Goal: Navigation & Orientation: Understand site structure

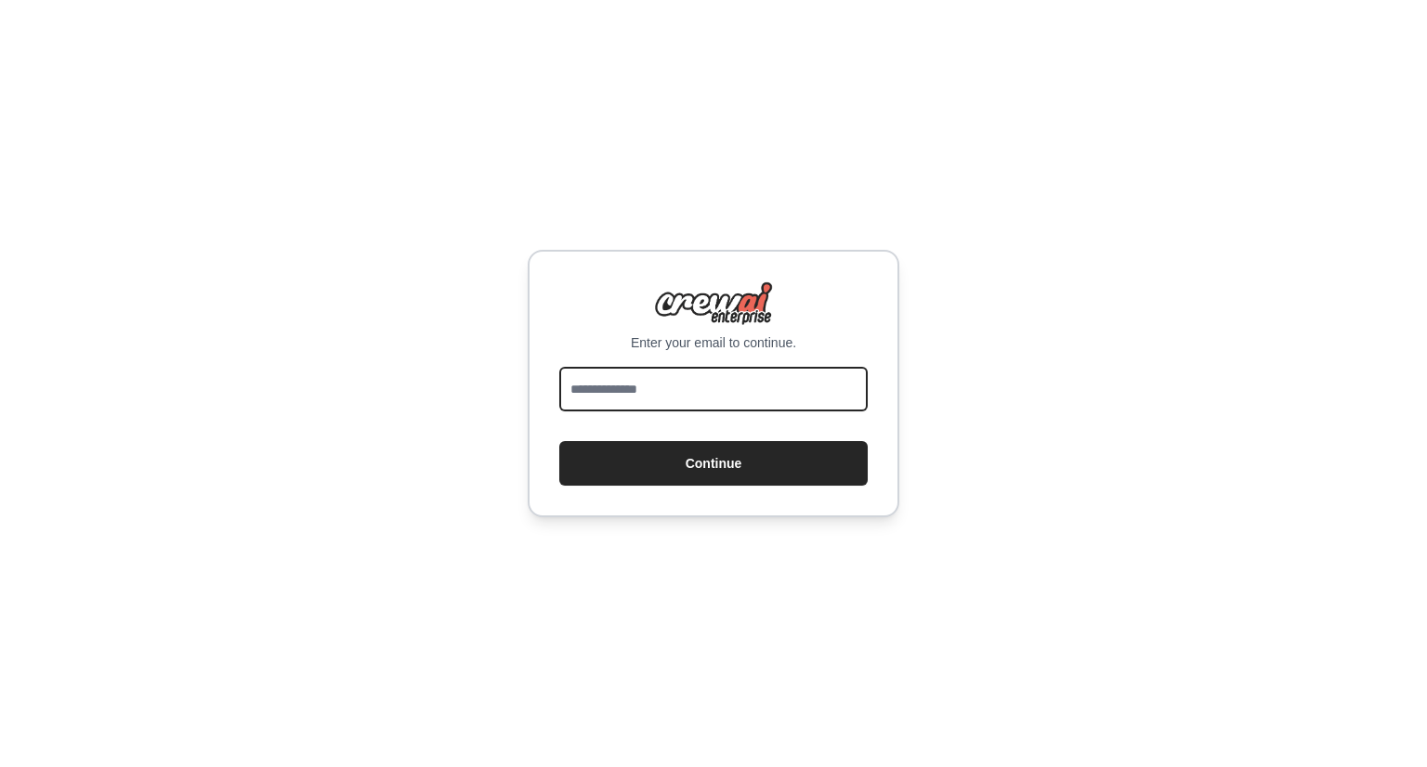
click at [632, 375] on input "email" at bounding box center [713, 389] width 308 height 45
type input "**********"
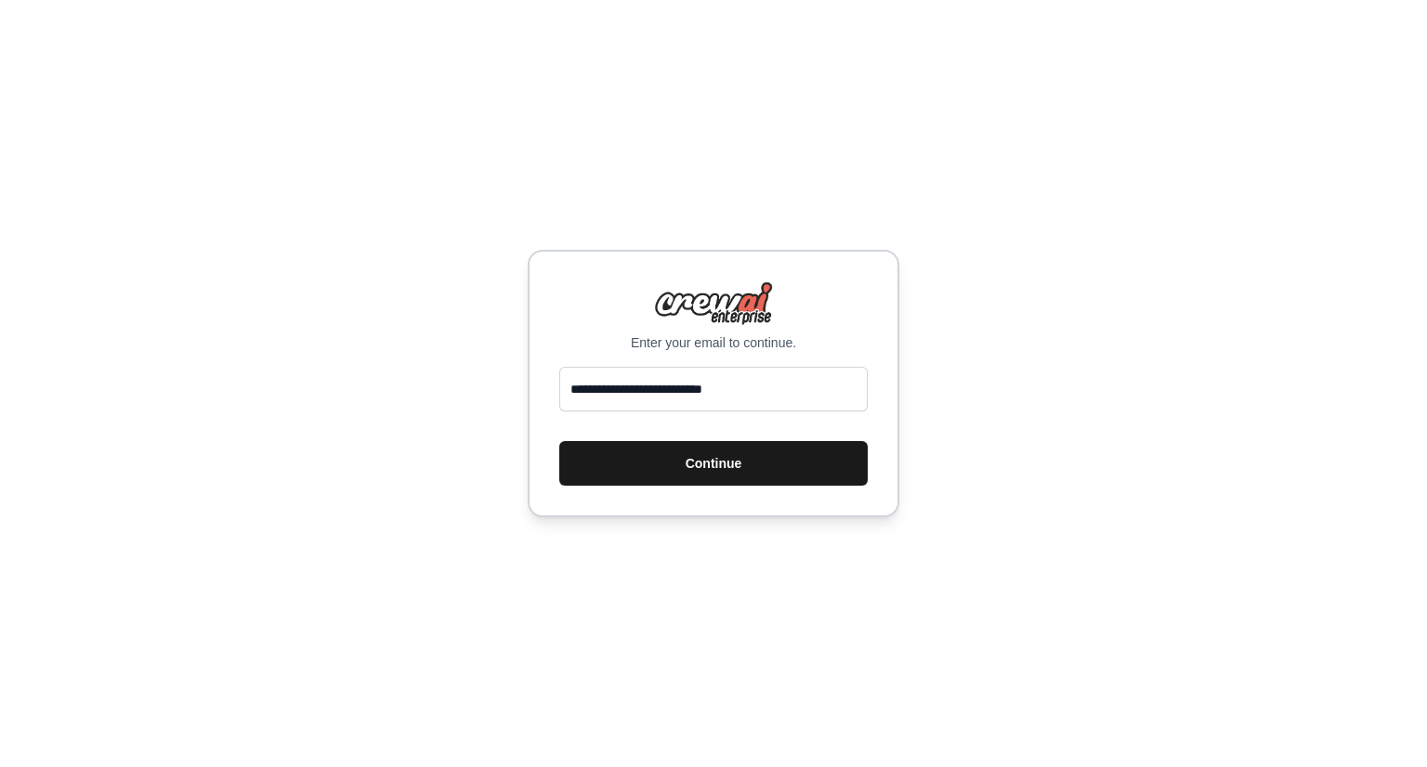
click at [666, 456] on button "Continue" at bounding box center [713, 463] width 308 height 45
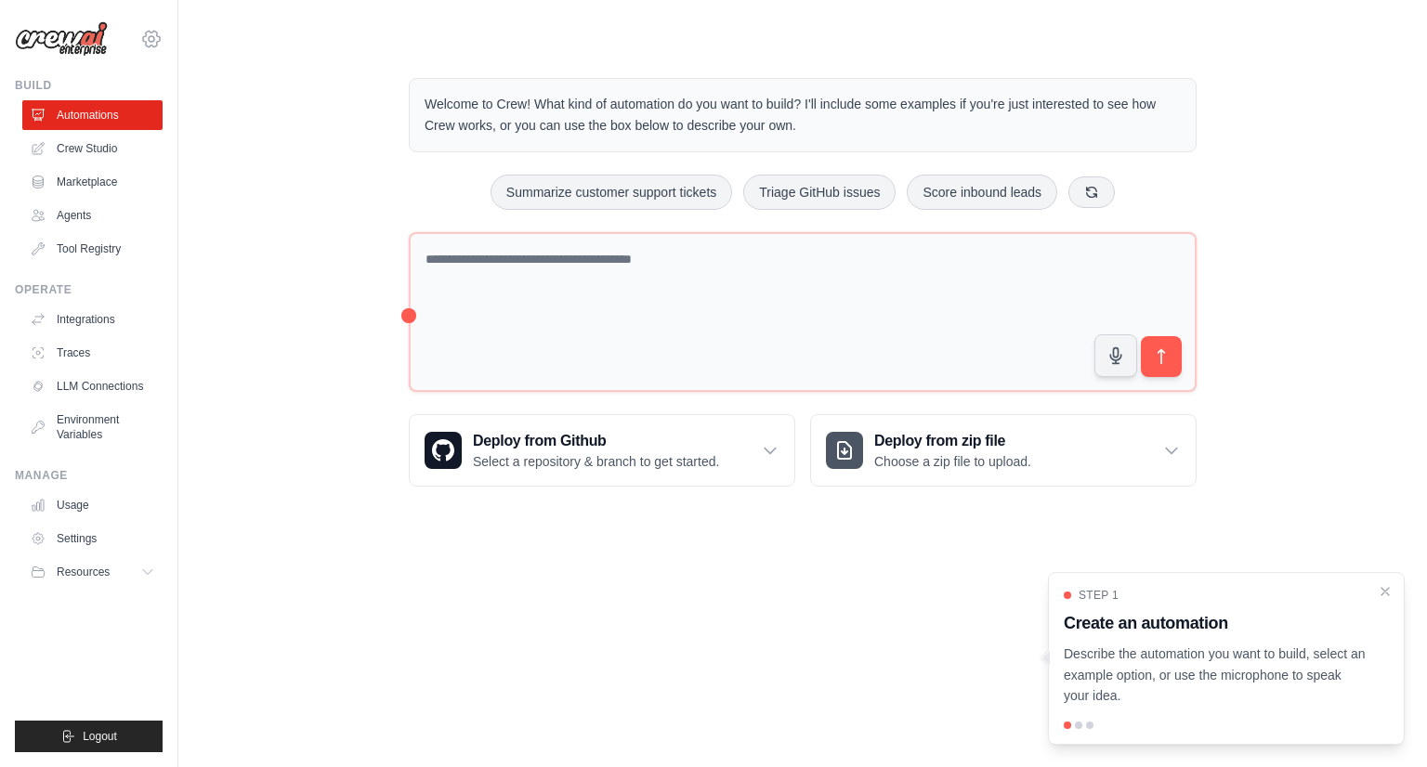
click at [141, 37] on icon at bounding box center [151, 39] width 22 height 22
click at [124, 124] on link "Settings" at bounding box center [152, 126] width 164 height 33
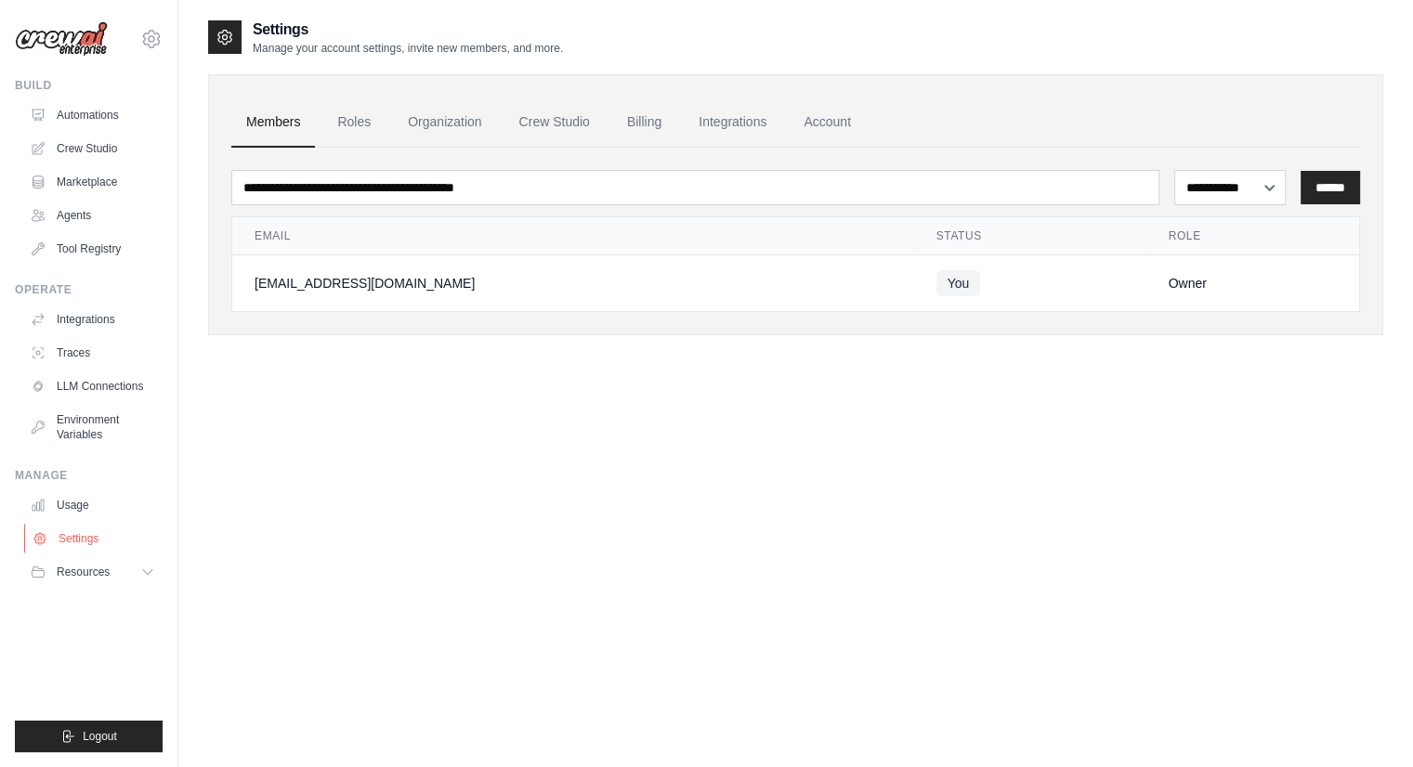
click at [78, 538] on link "Settings" at bounding box center [94, 539] width 140 height 30
click at [67, 538] on link "Settings" at bounding box center [94, 539] width 140 height 30
click at [73, 498] on link "Usage" at bounding box center [94, 506] width 140 height 30
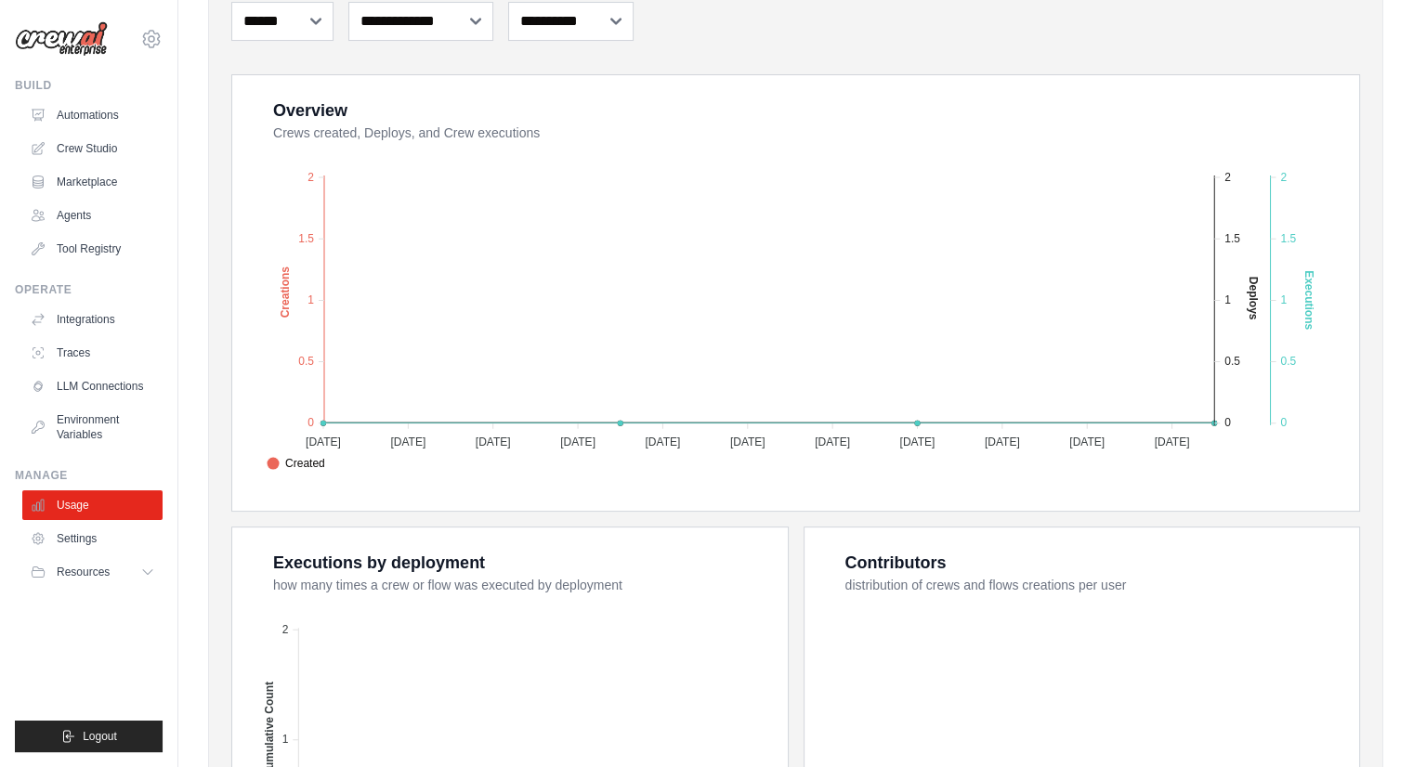
scroll to position [186, 0]
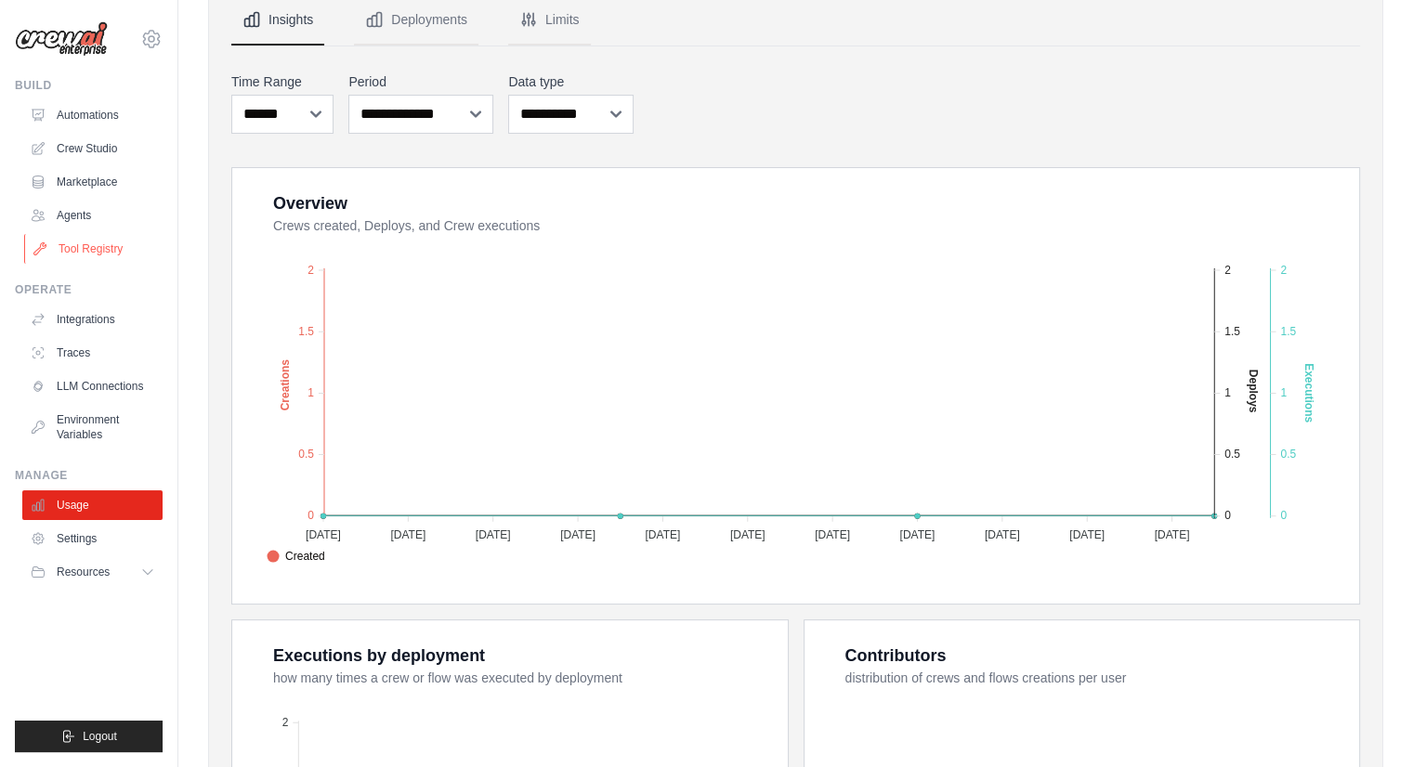
click at [84, 246] on link "Tool Registry" at bounding box center [94, 249] width 140 height 30
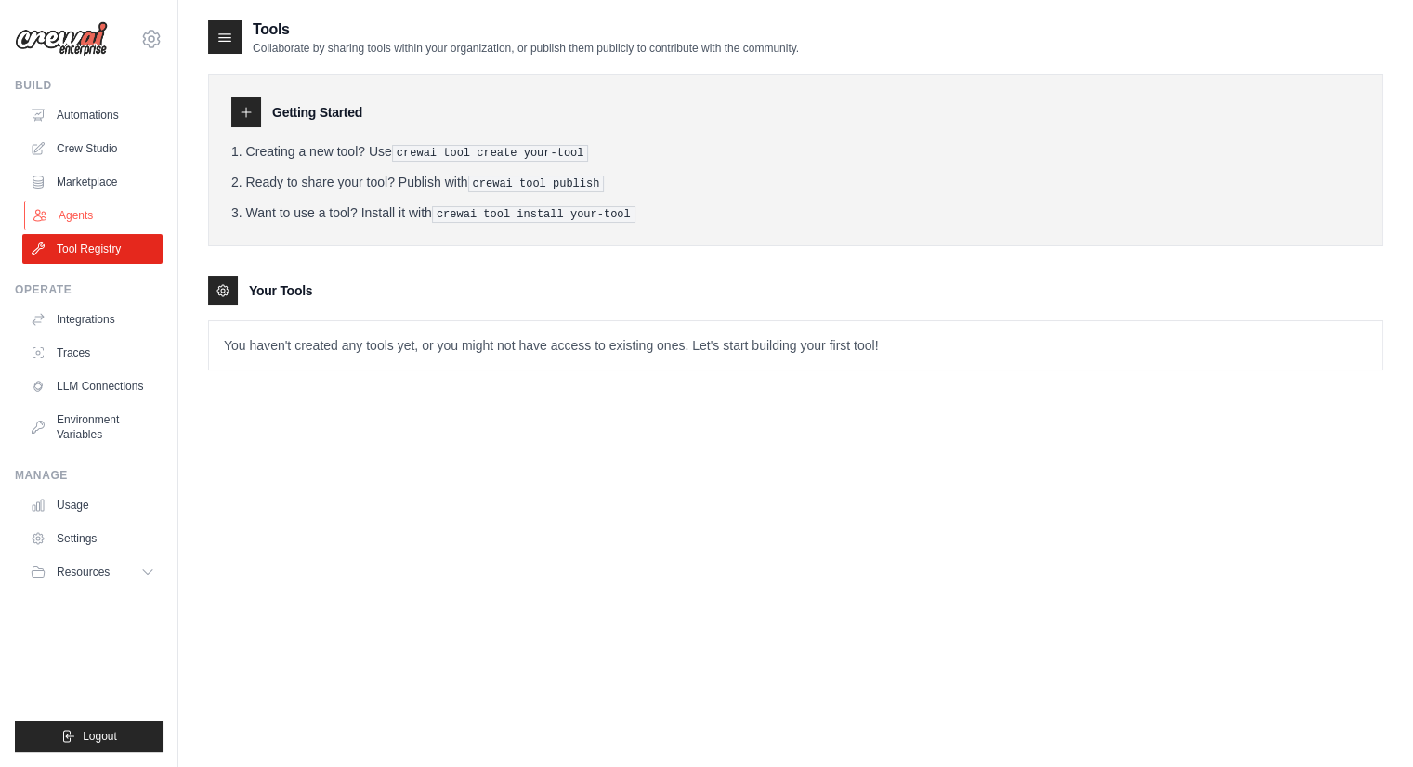
click at [62, 222] on link "Agents" at bounding box center [94, 216] width 140 height 30
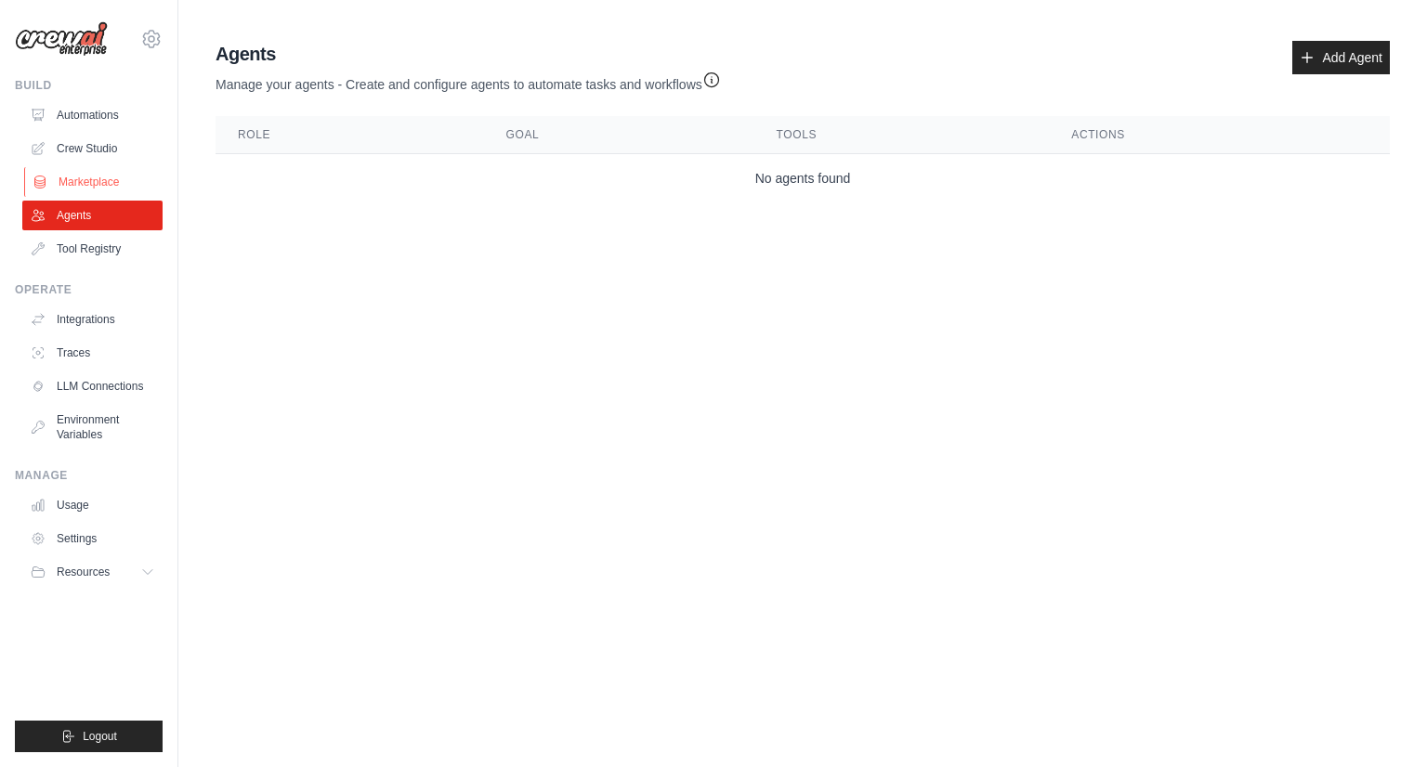
click at [78, 177] on link "Marketplace" at bounding box center [94, 182] width 140 height 30
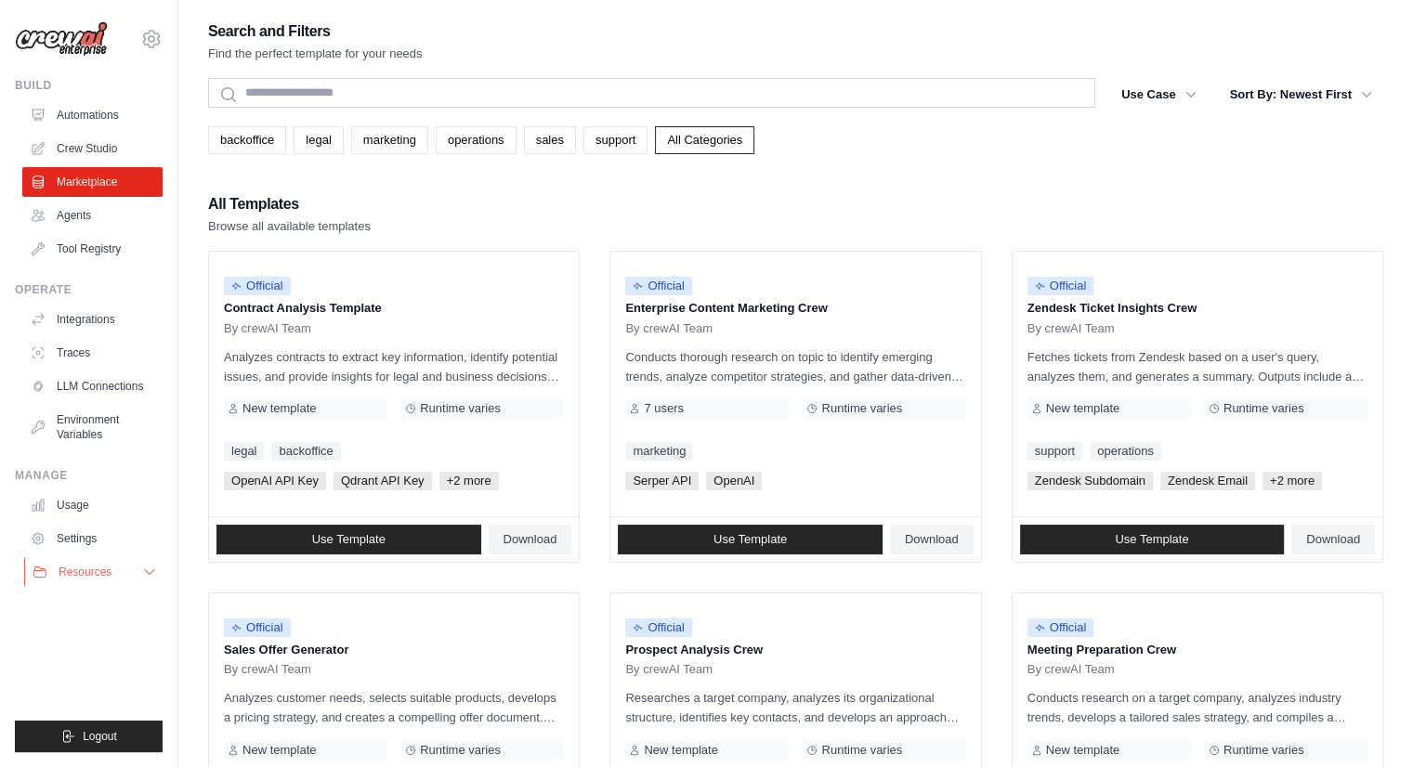
click at [149, 570] on icon at bounding box center [149, 572] width 15 height 15
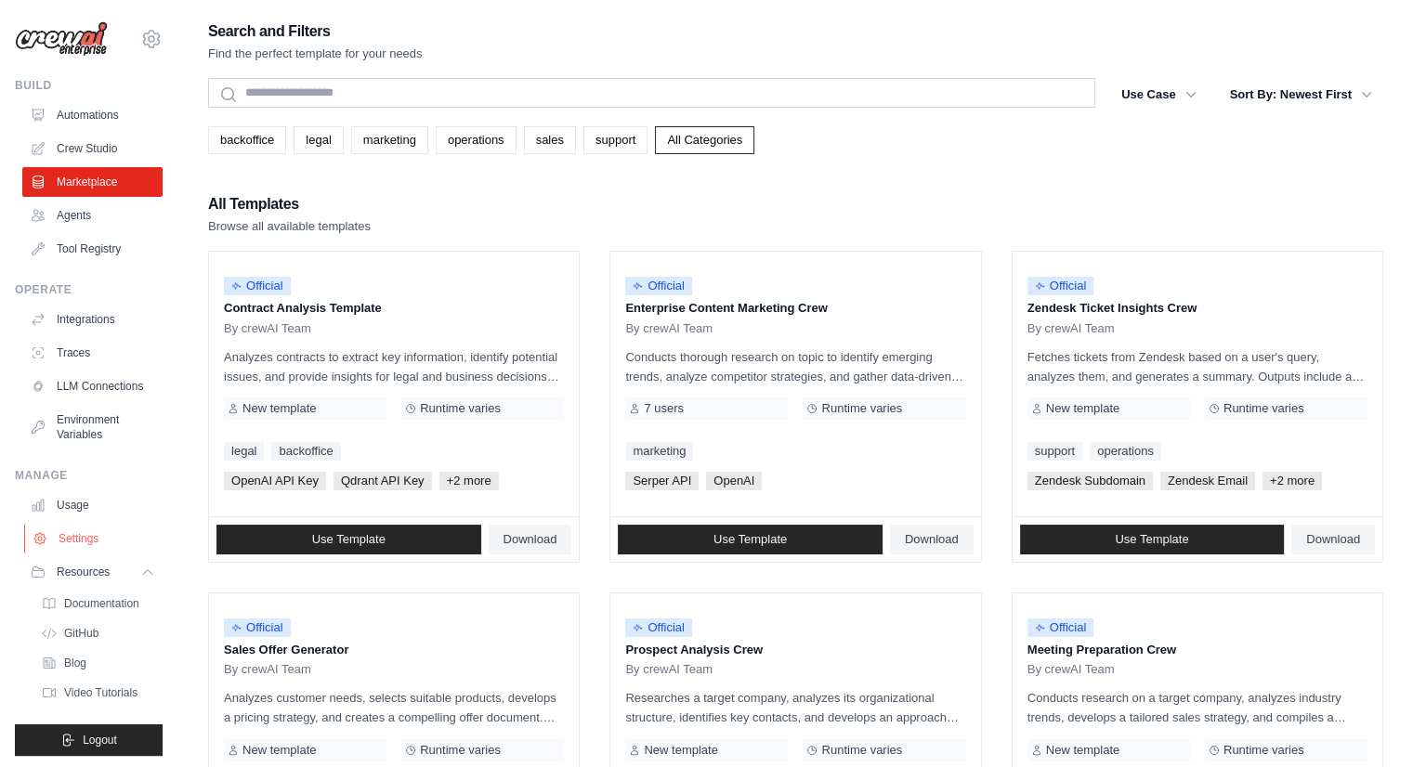
scroll to position [19, 0]
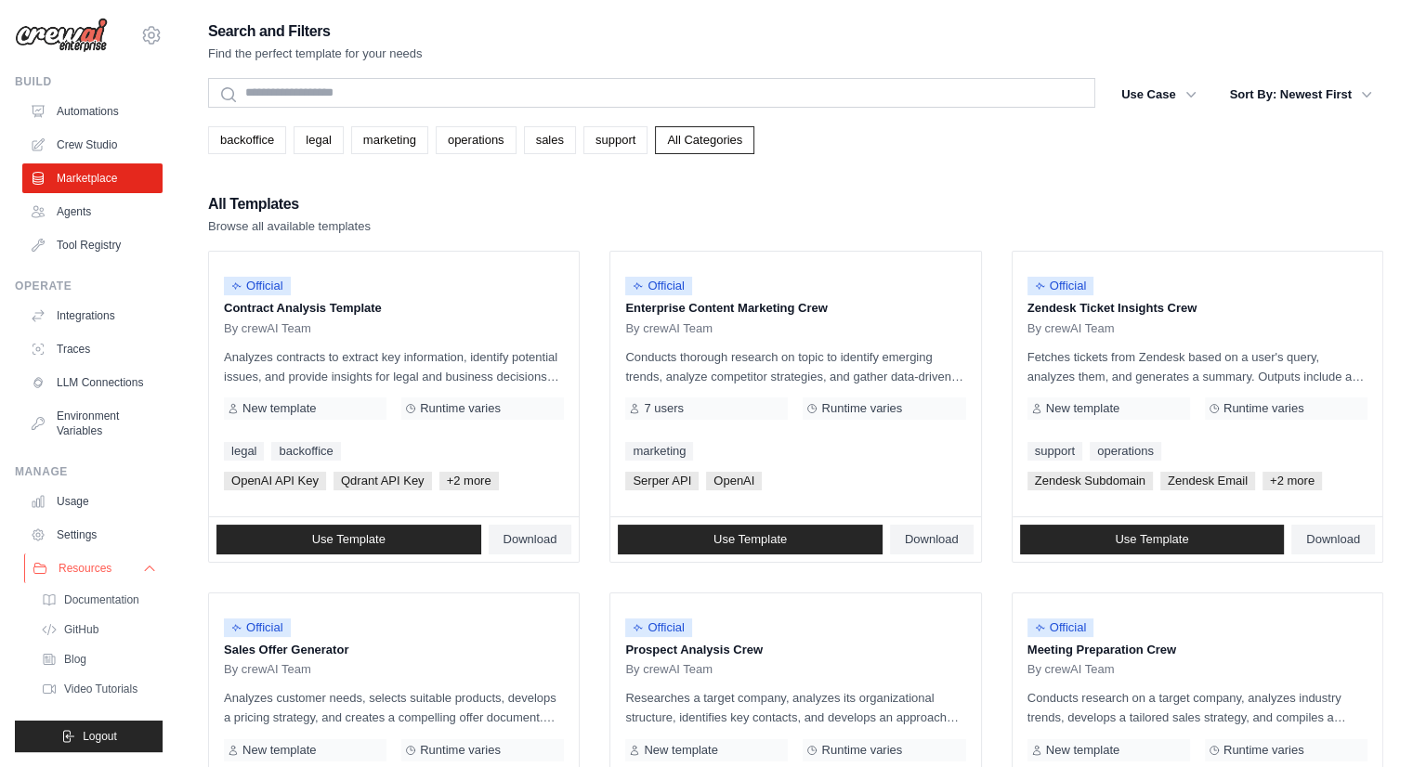
click at [126, 569] on button "Resources" at bounding box center [94, 569] width 140 height 30
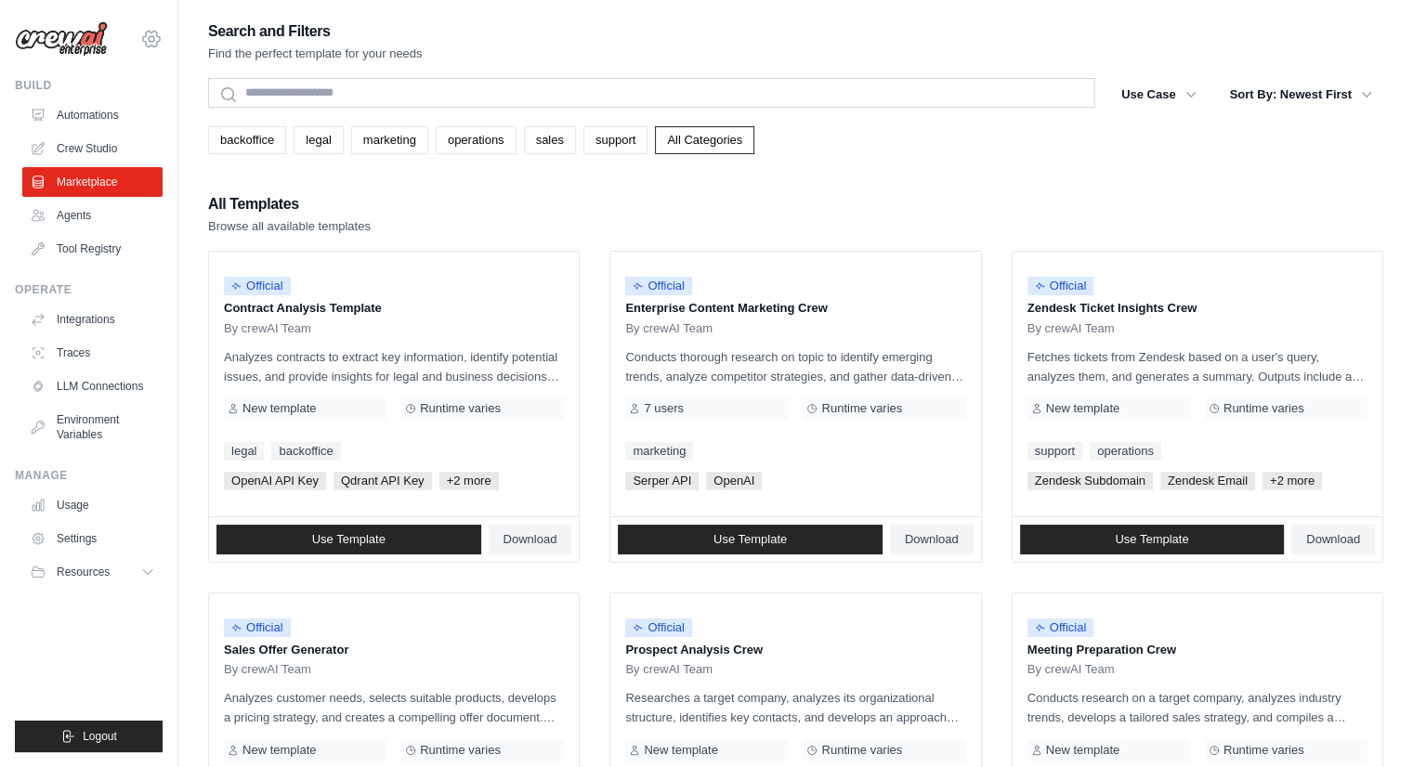
click at [152, 39] on icon at bounding box center [151, 39] width 22 height 22
click at [104, 120] on link "Settings" at bounding box center [152, 125] width 164 height 33
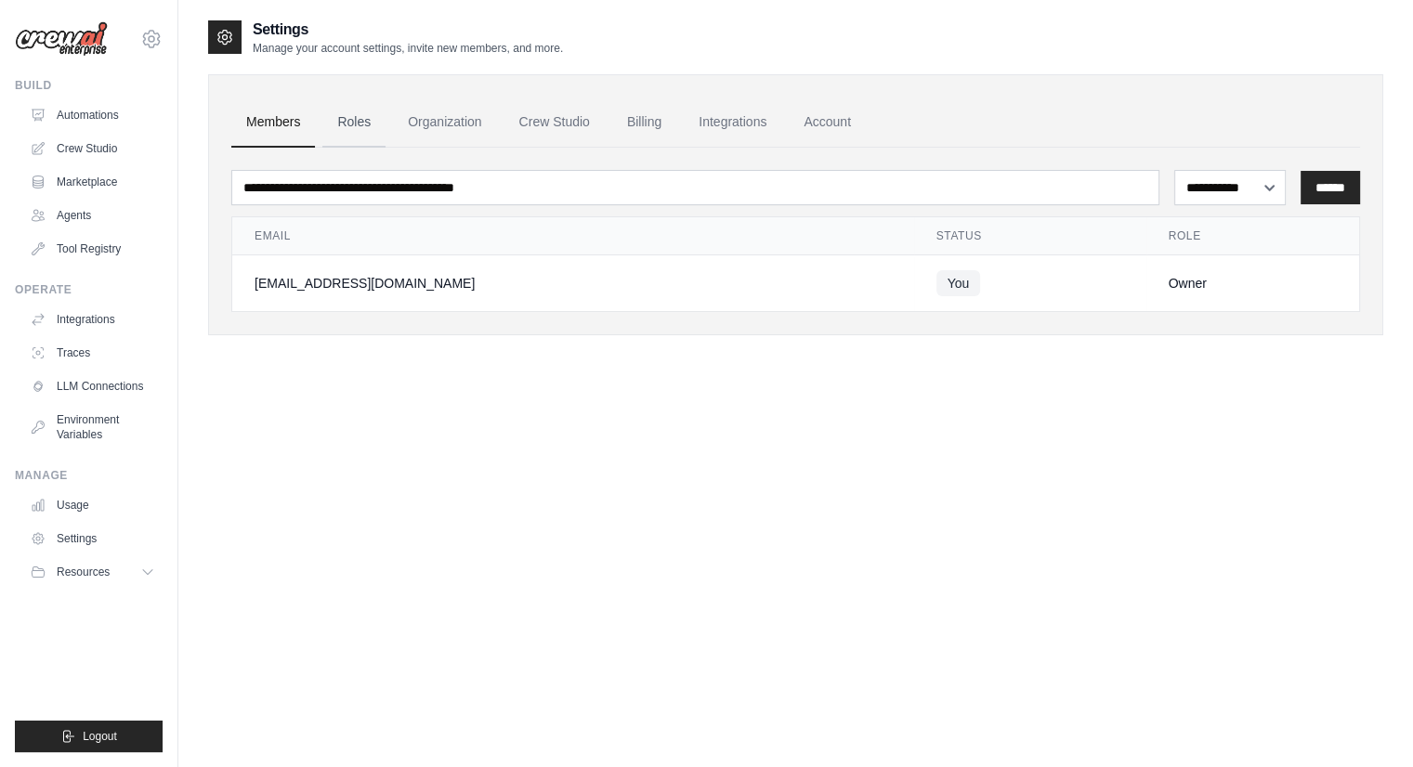
click at [356, 123] on link "Roles" at bounding box center [353, 123] width 63 height 50
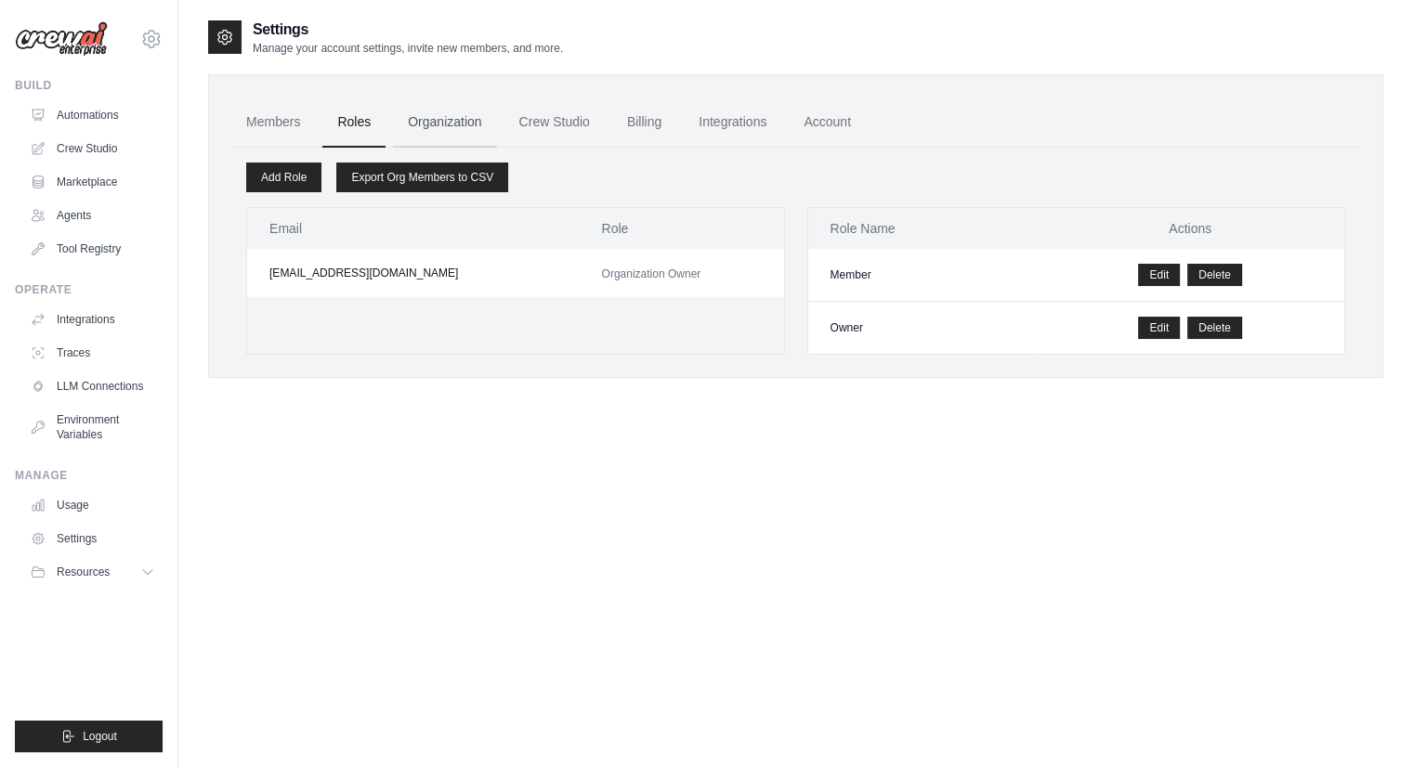
click at [441, 114] on link "Organization" at bounding box center [444, 123] width 103 height 50
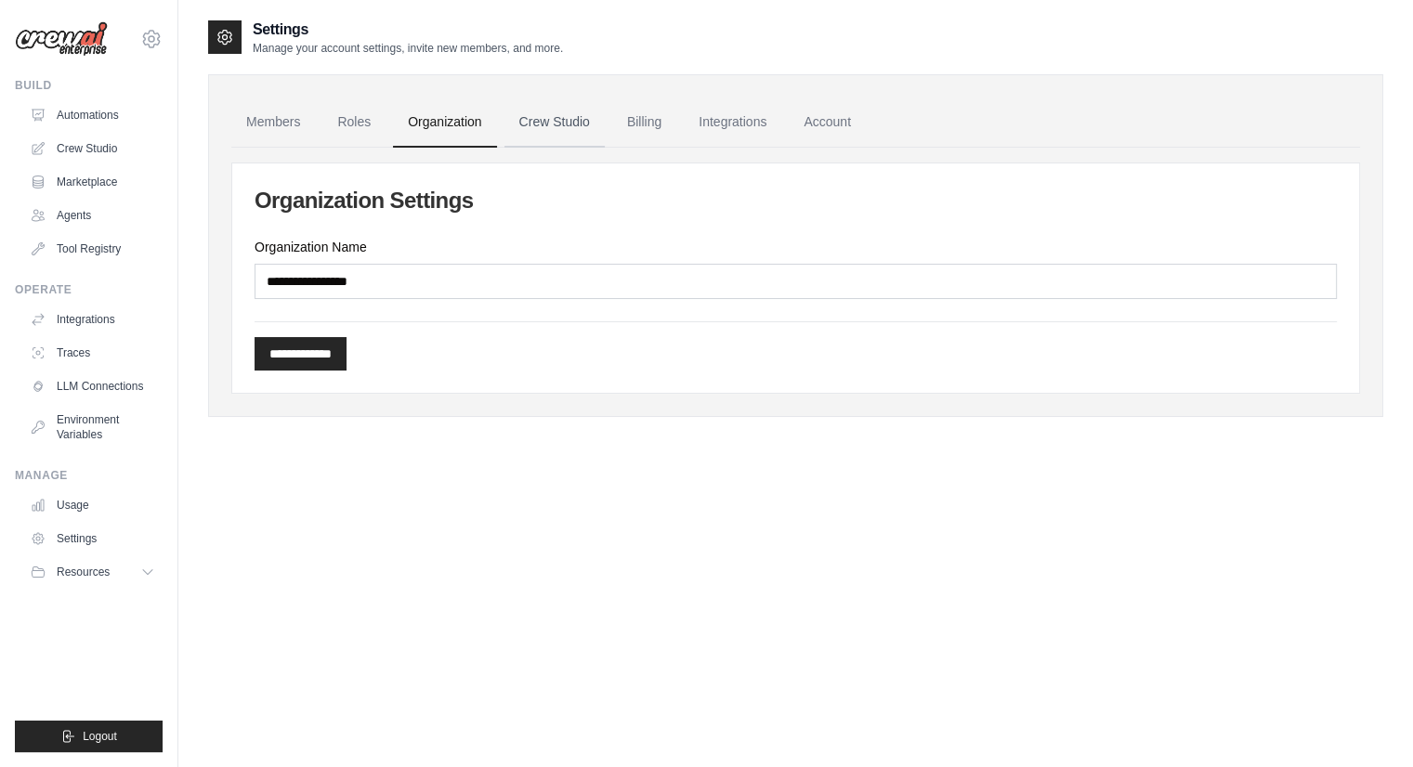
click at [540, 120] on link "Crew Studio" at bounding box center [554, 123] width 100 height 50
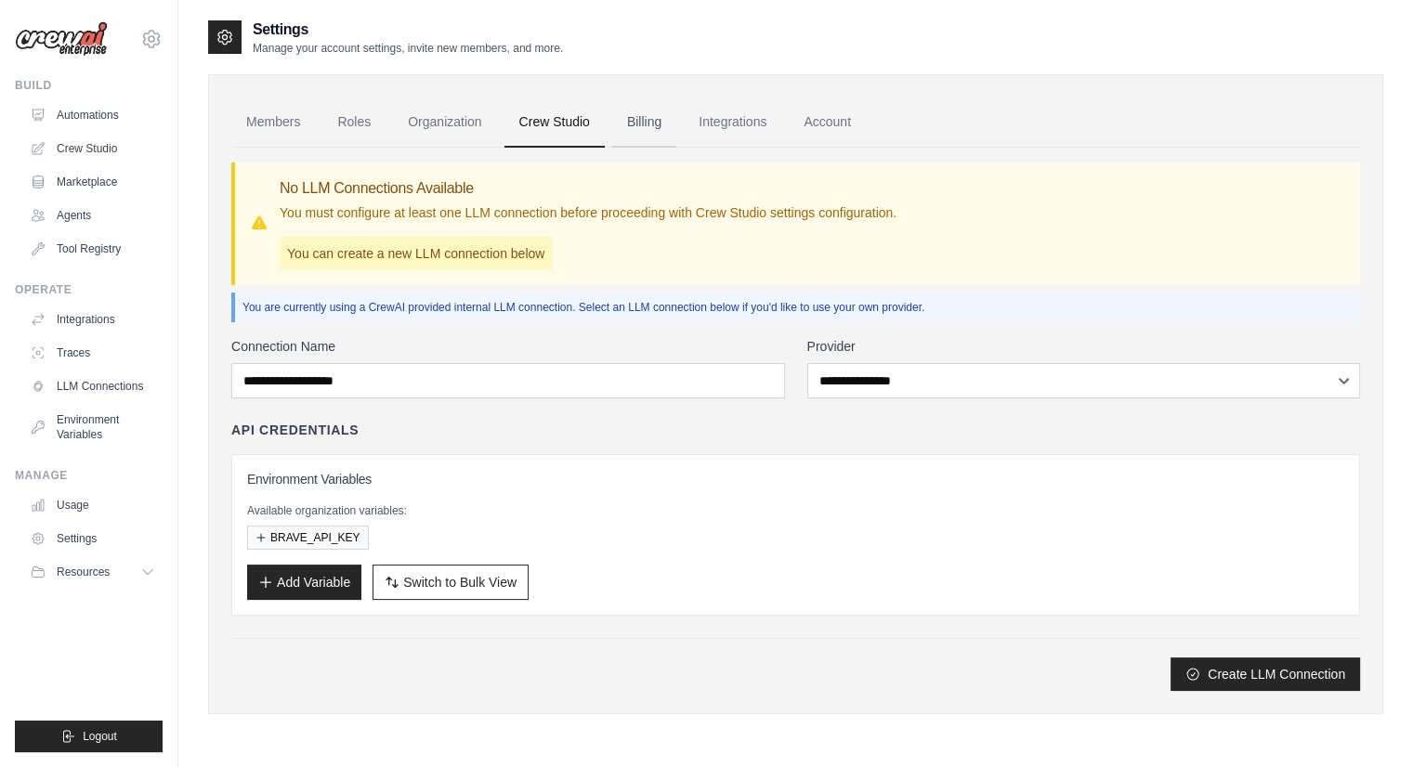
click at [647, 124] on link "Billing" at bounding box center [644, 123] width 64 height 50
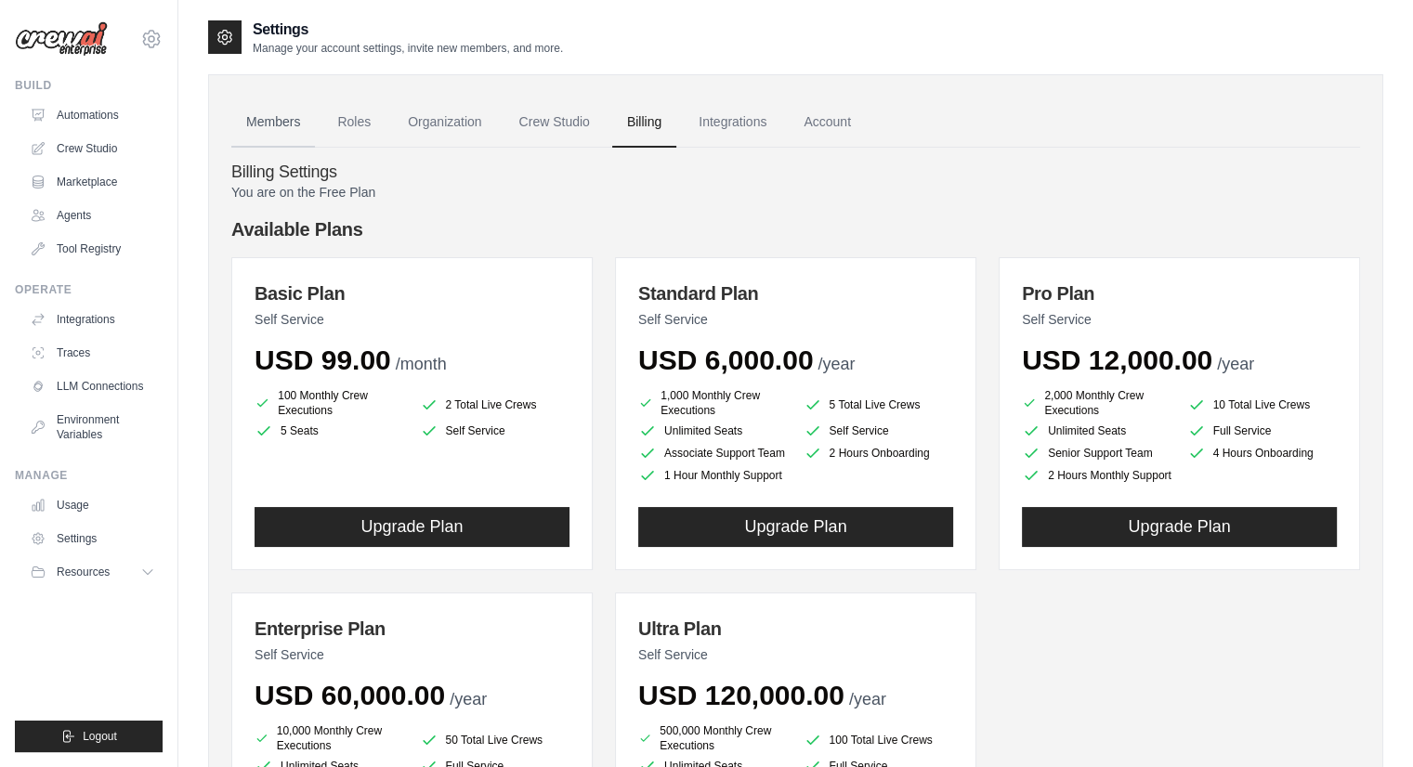
click at [264, 119] on link "Members" at bounding box center [273, 123] width 84 height 50
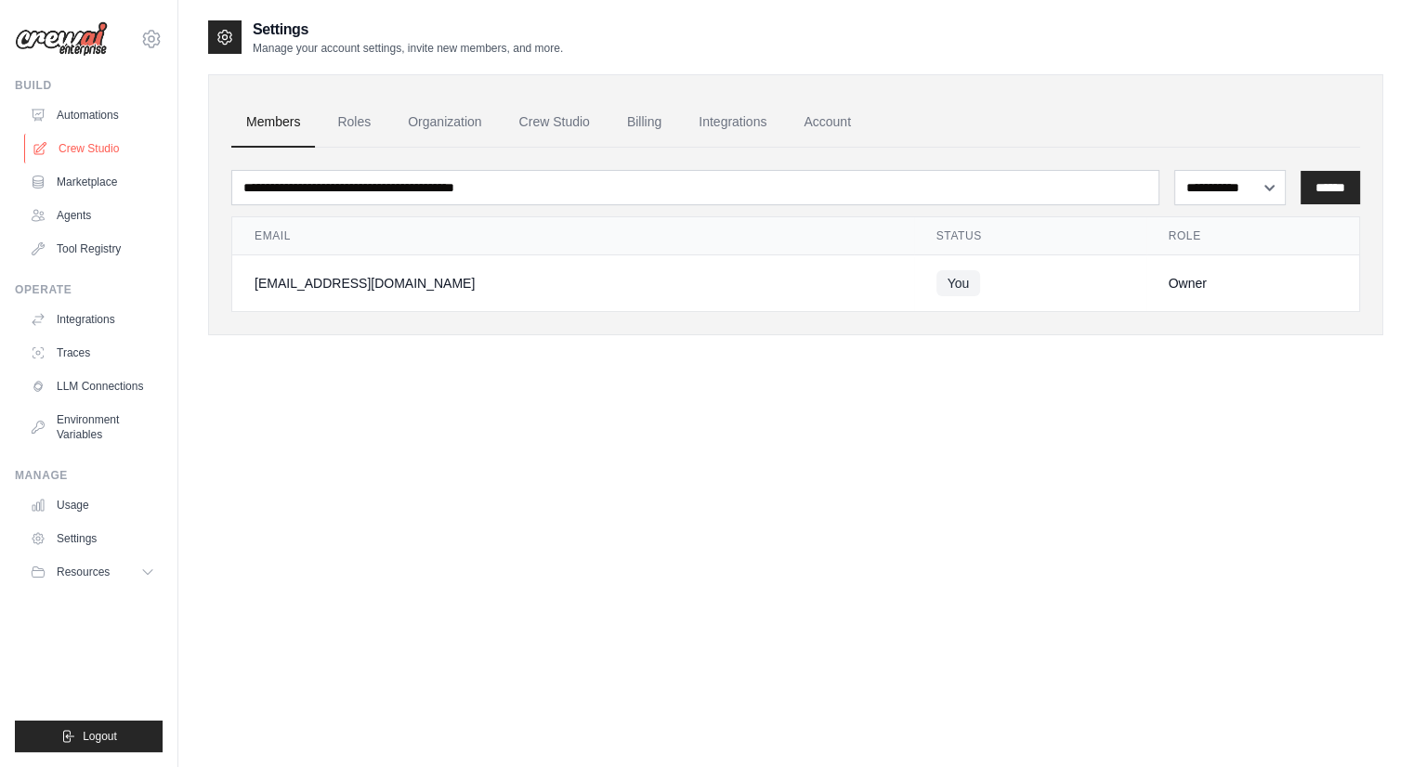
click at [85, 146] on link "Crew Studio" at bounding box center [94, 149] width 140 height 30
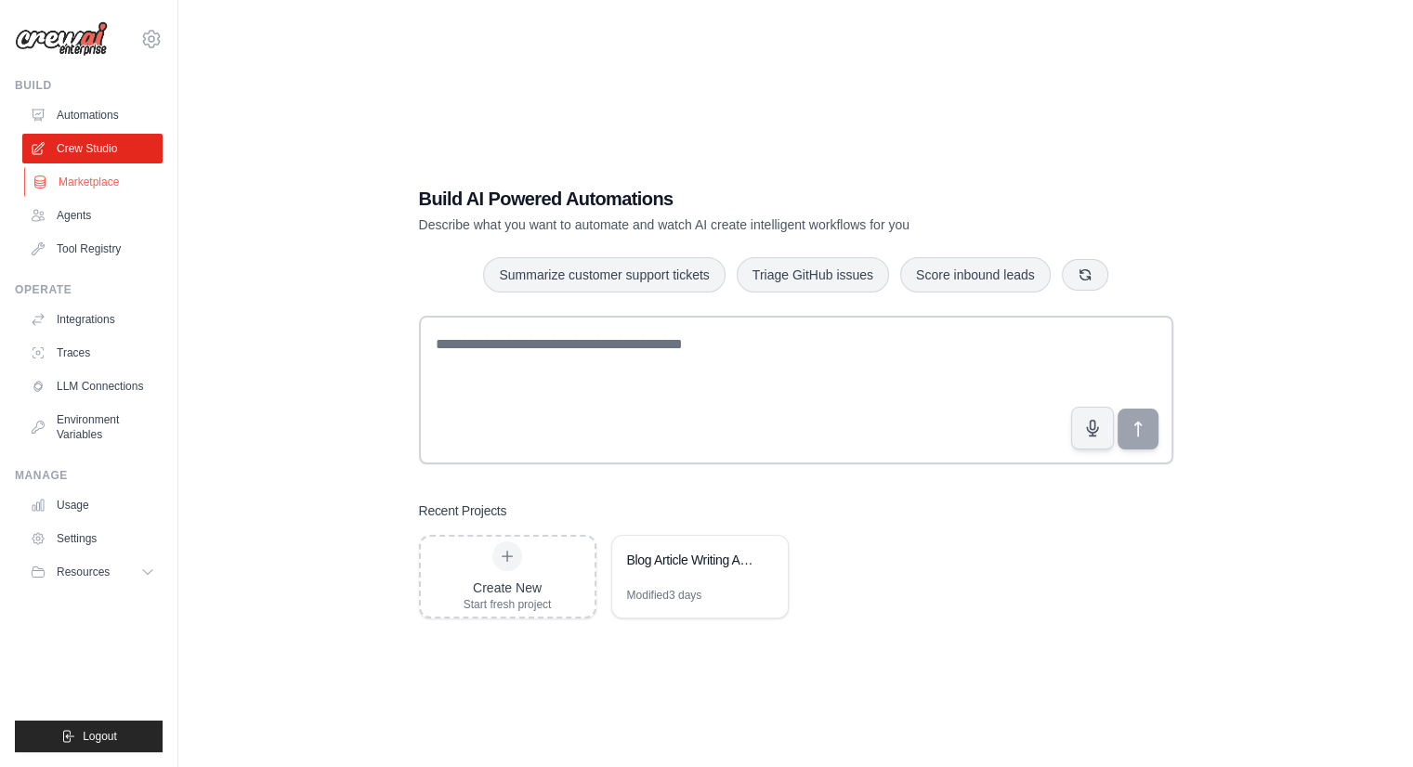
click at [84, 182] on link "Marketplace" at bounding box center [94, 182] width 140 height 30
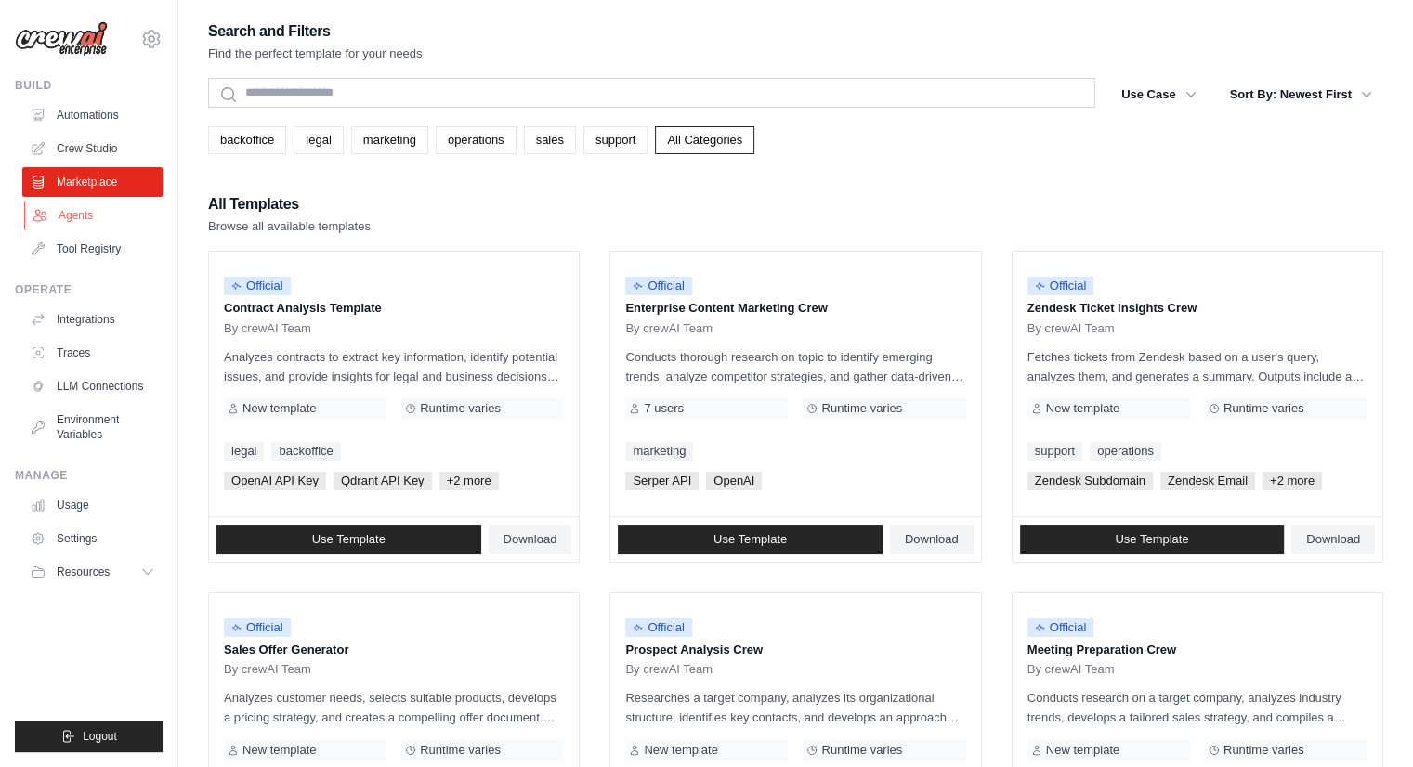
click at [80, 211] on link "Agents" at bounding box center [94, 216] width 140 height 30
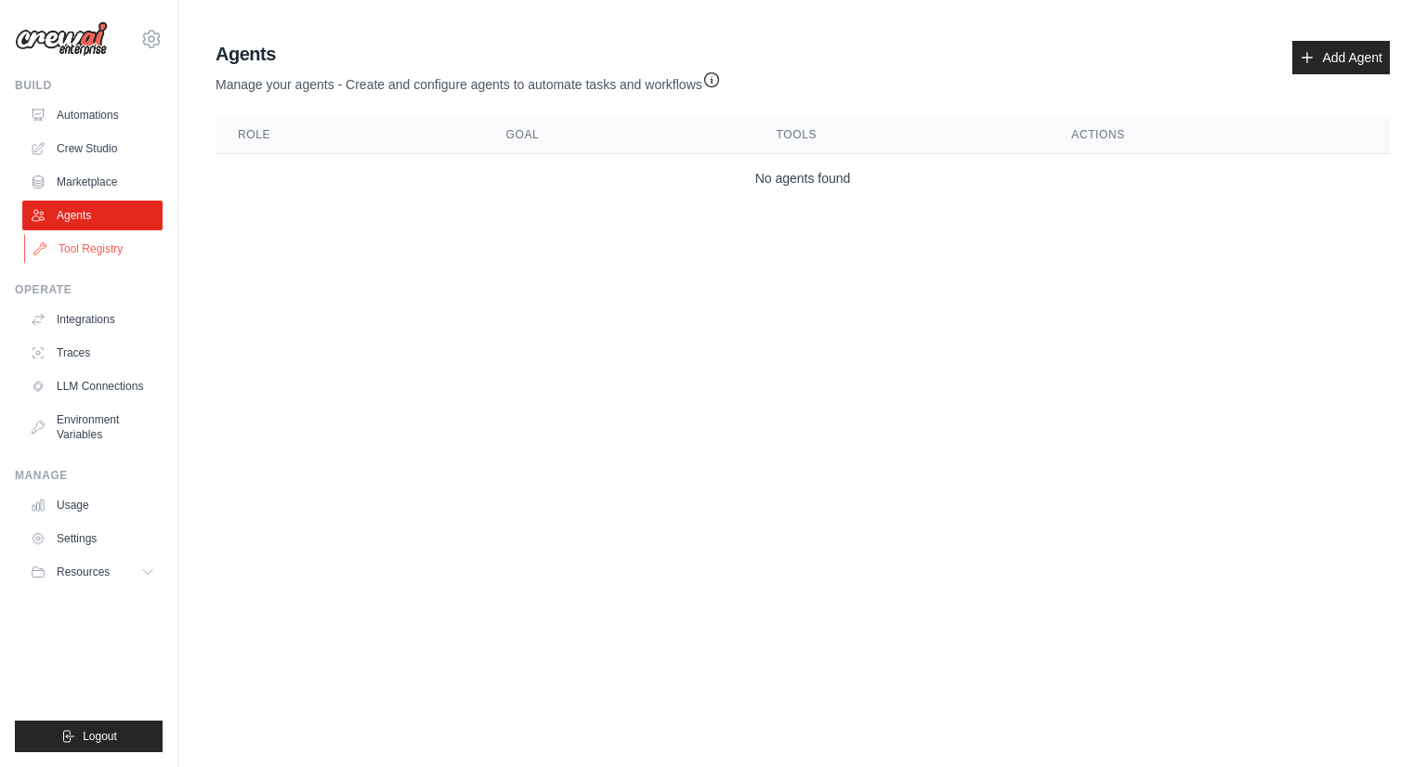
click at [85, 241] on link "Tool Registry" at bounding box center [94, 249] width 140 height 30
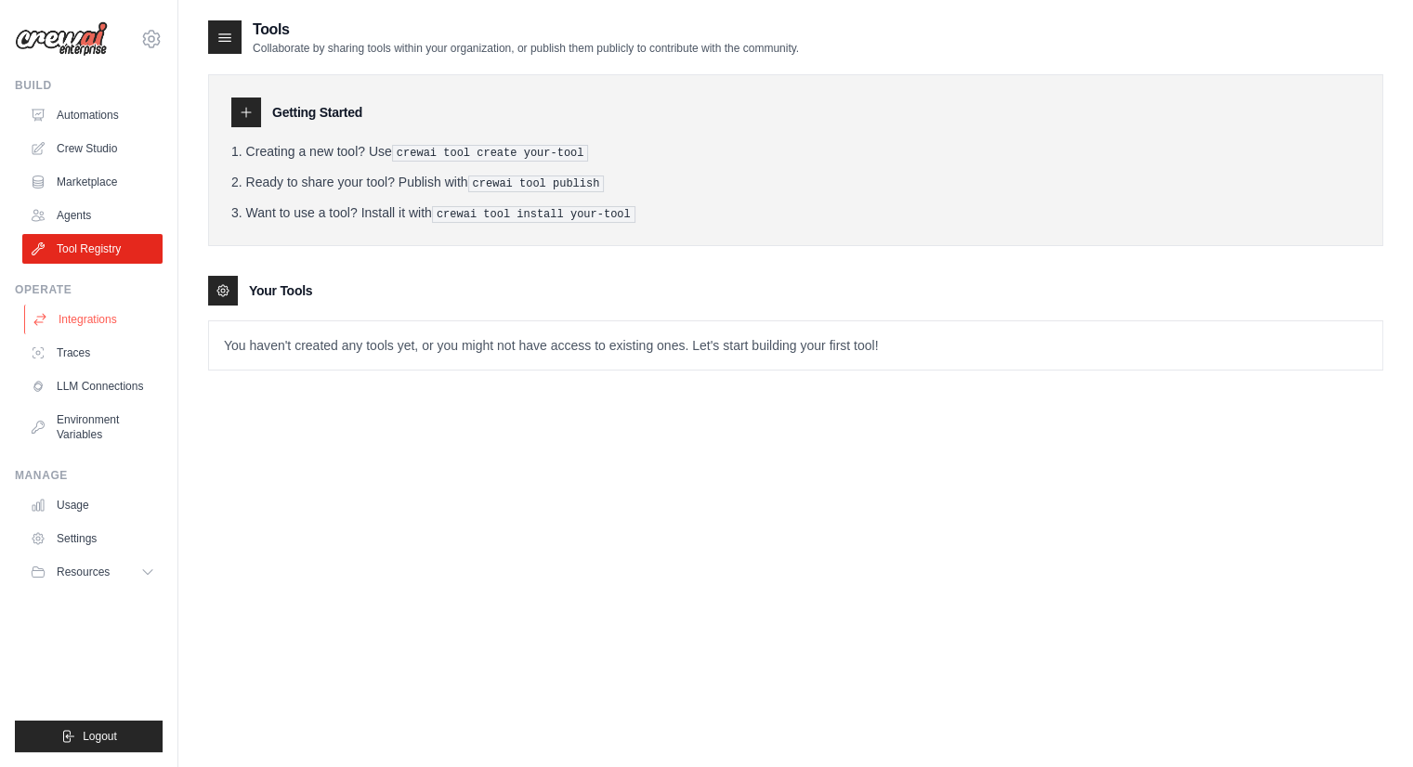
click at [76, 317] on link "Integrations" at bounding box center [94, 320] width 140 height 30
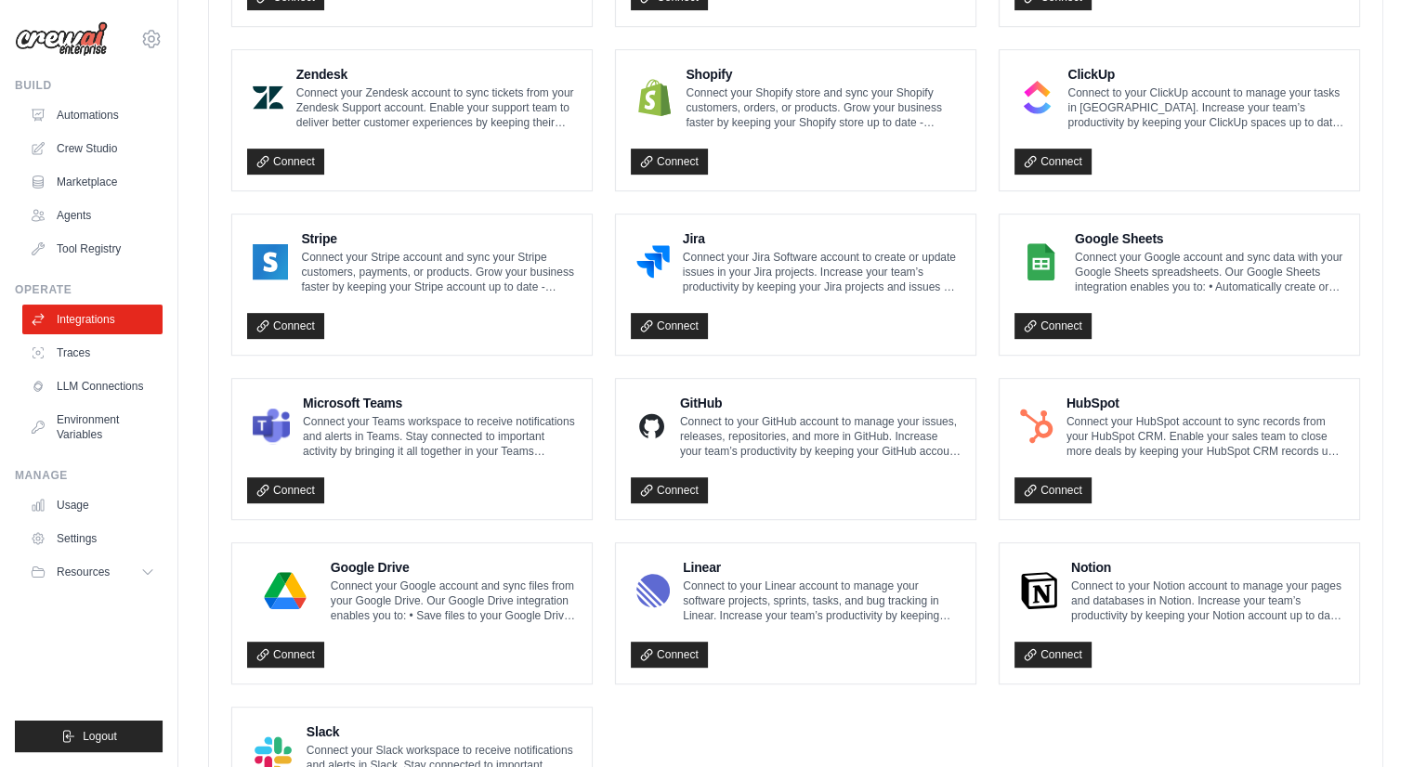
scroll to position [976, 0]
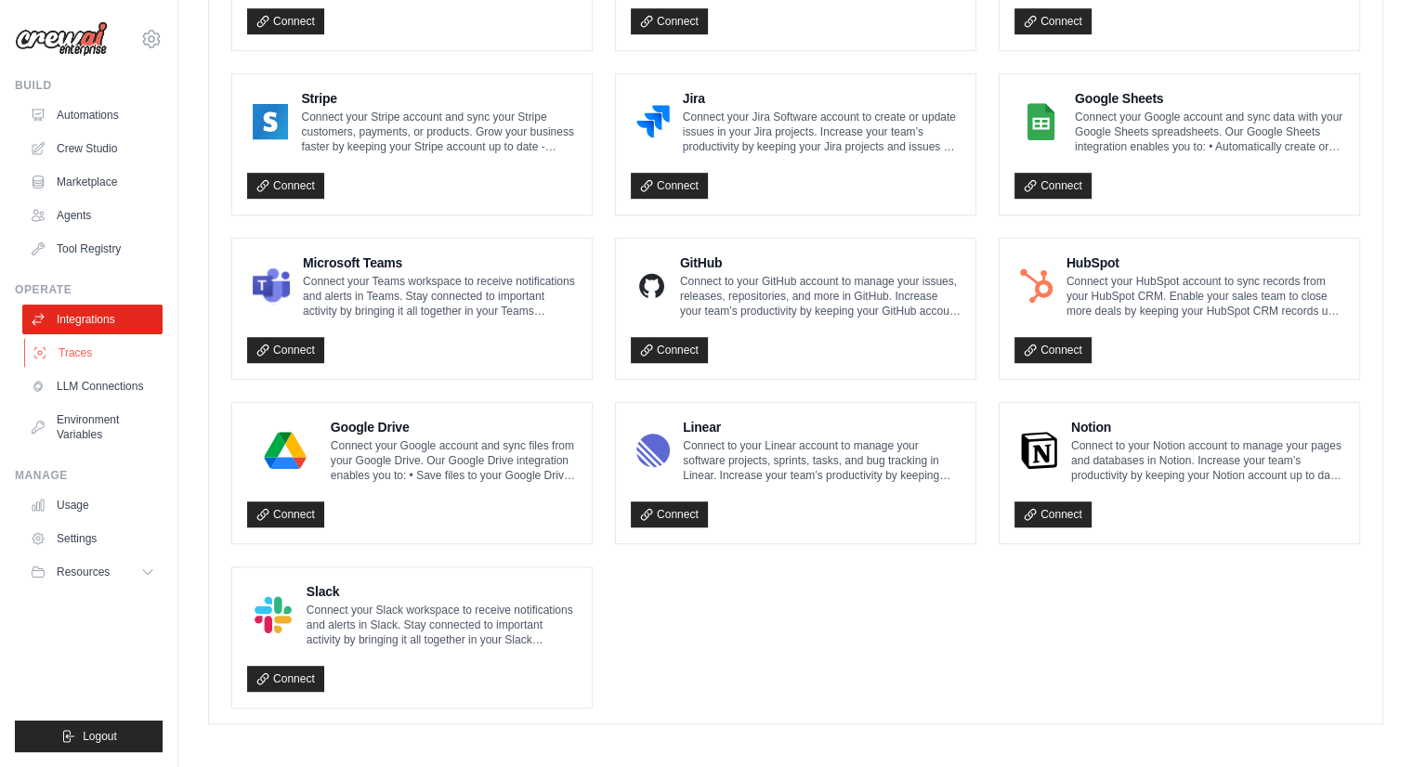
click at [71, 351] on link "Traces" at bounding box center [94, 353] width 140 height 30
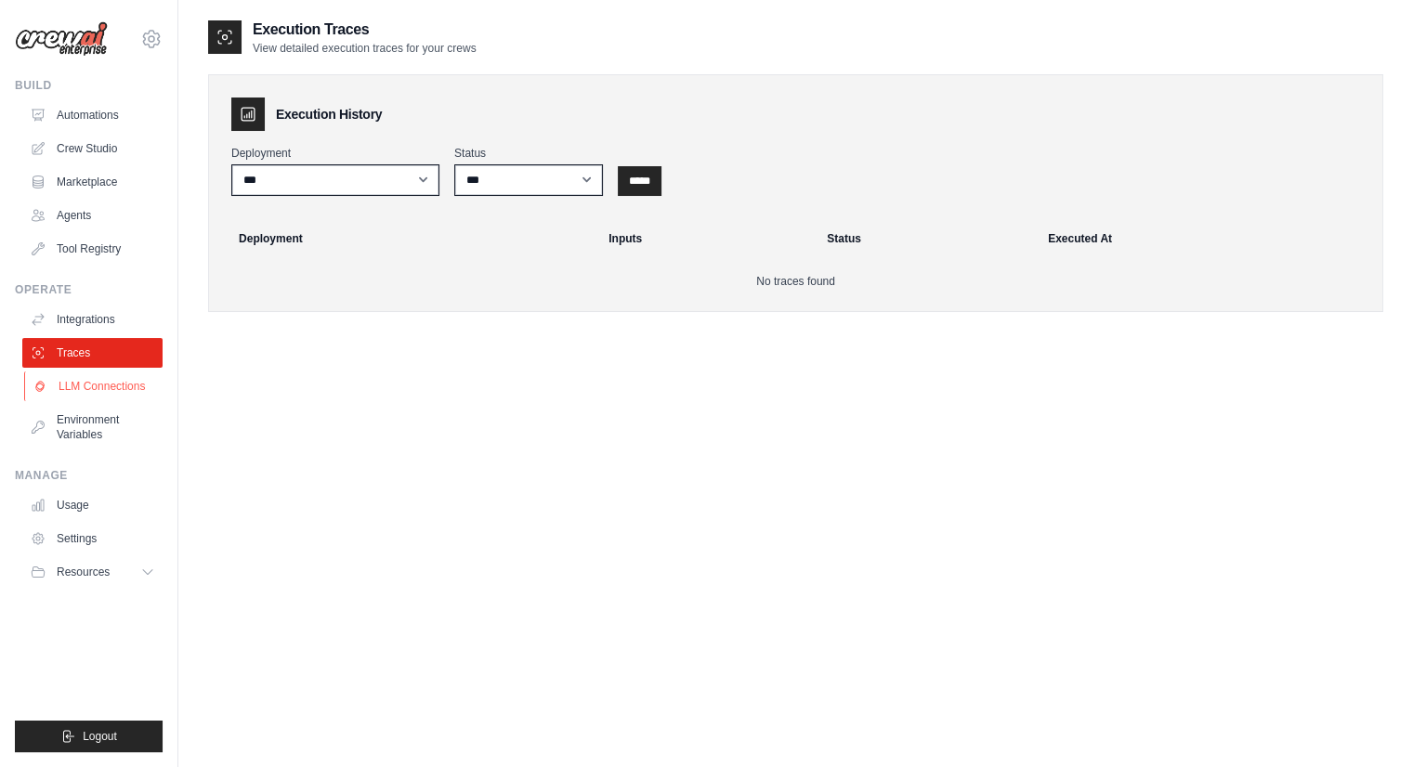
click at [93, 384] on link "LLM Connections" at bounding box center [94, 387] width 140 height 30
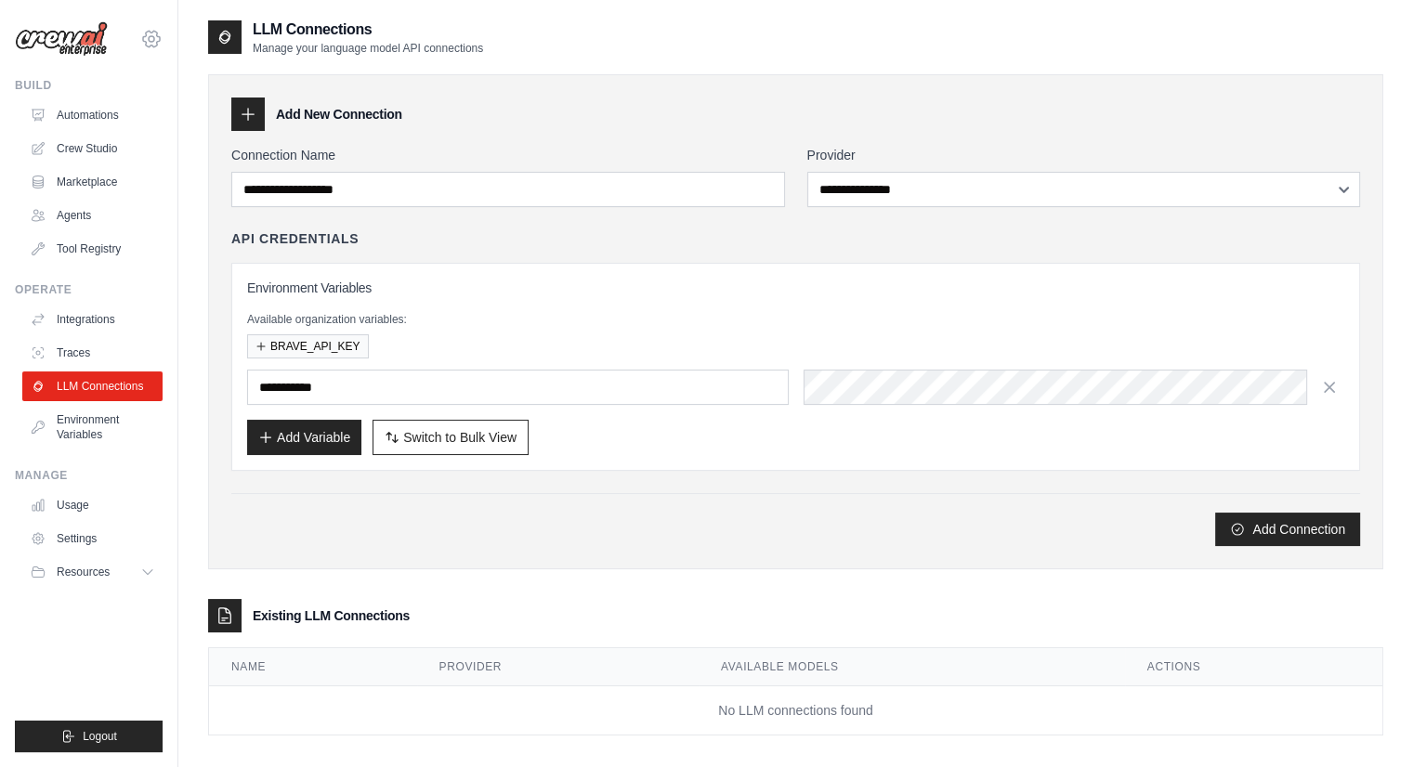
click at [158, 33] on icon at bounding box center [151, 39] width 22 height 22
click at [105, 121] on link "Settings" at bounding box center [152, 125] width 164 height 33
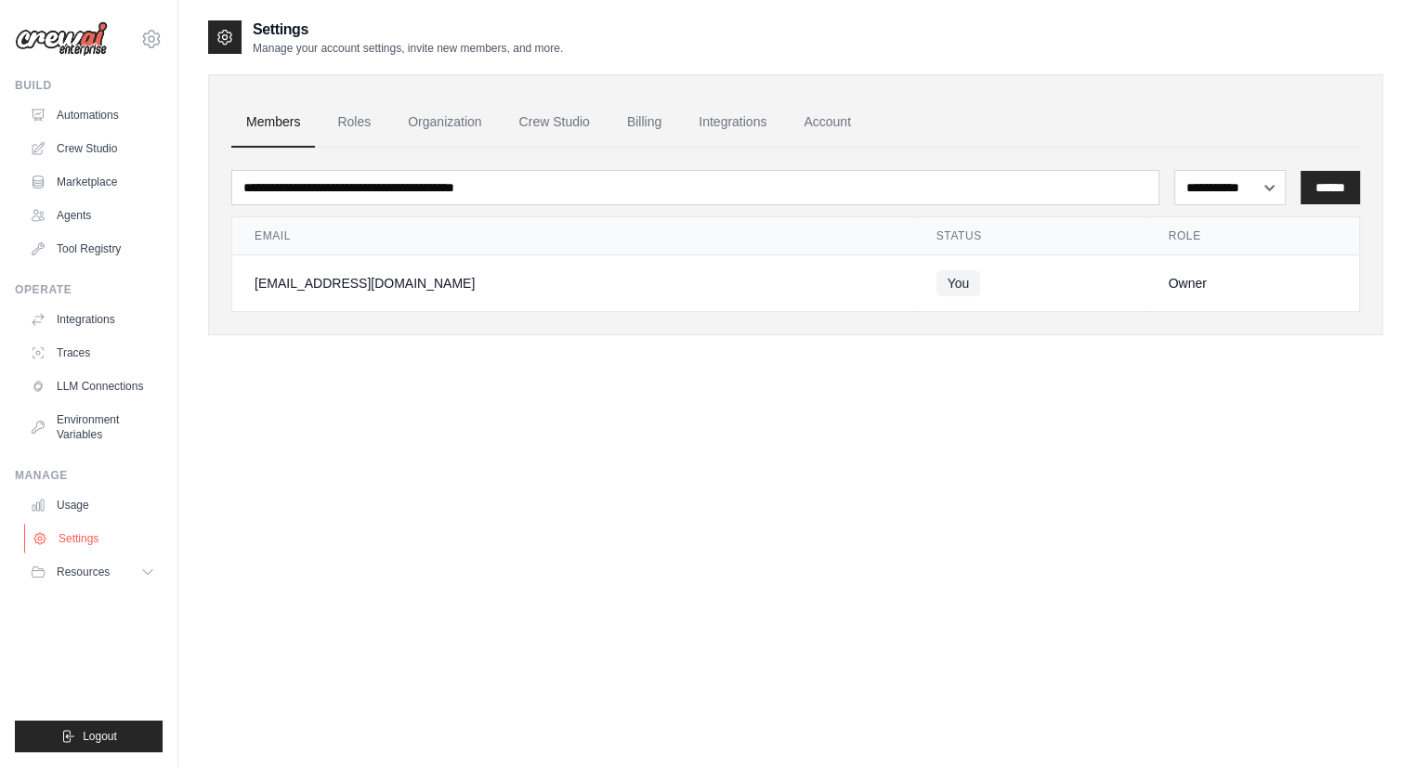
click at [66, 535] on link "Settings" at bounding box center [94, 539] width 140 height 30
click at [77, 536] on link "Settings" at bounding box center [94, 539] width 140 height 30
click at [129, 569] on button "Resources" at bounding box center [94, 572] width 140 height 30
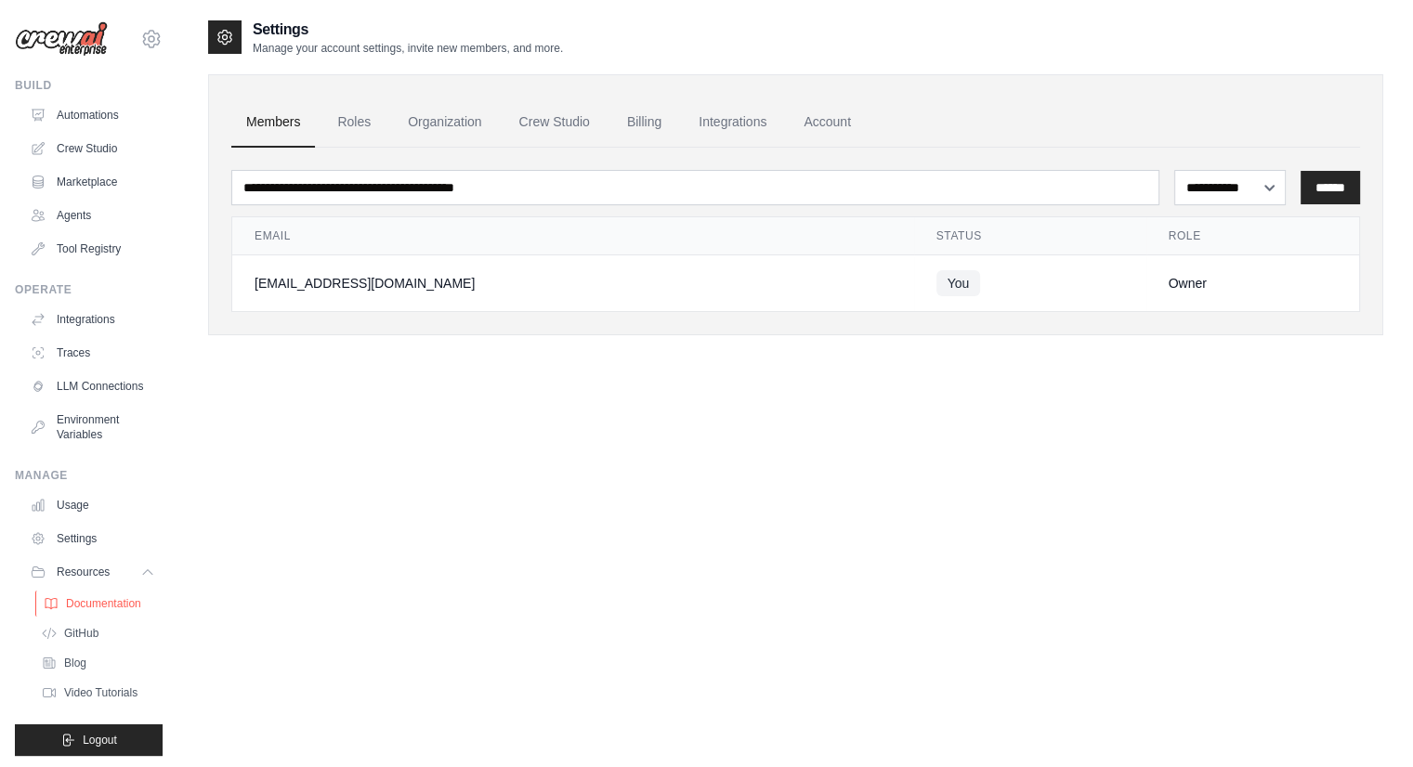
scroll to position [19, 0]
click at [96, 601] on span "Documentation" at bounding box center [103, 600] width 75 height 15
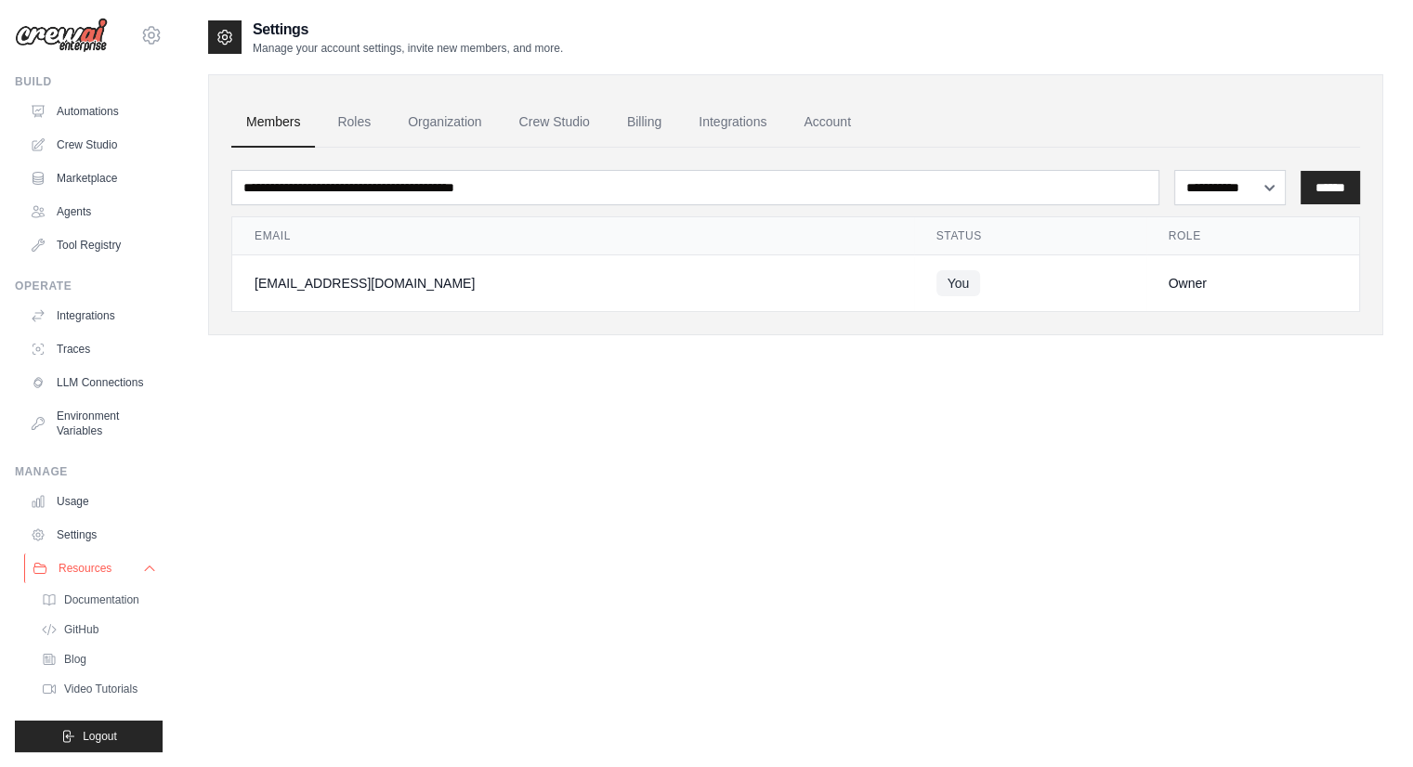
click at [100, 573] on span "Resources" at bounding box center [85, 568] width 53 height 15
drag, startPoint x: 87, startPoint y: 570, endPoint x: 81, endPoint y: 616, distance: 46.9
click at [87, 570] on span "Resources" at bounding box center [83, 572] width 53 height 15
